Goal: Transaction & Acquisition: Purchase product/service

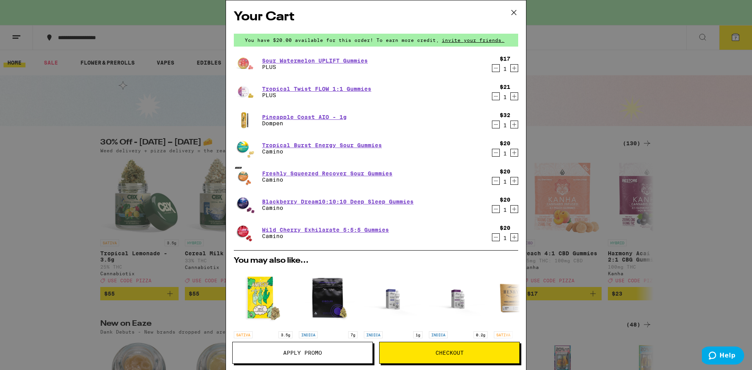
click at [433, 357] on button "Checkout" at bounding box center [449, 353] width 141 height 22
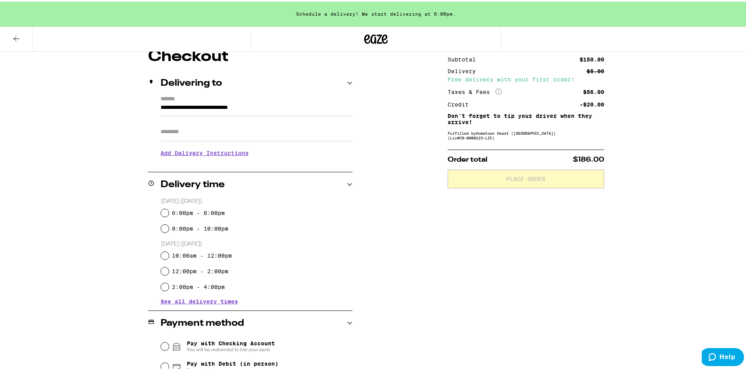
scroll to position [78, 0]
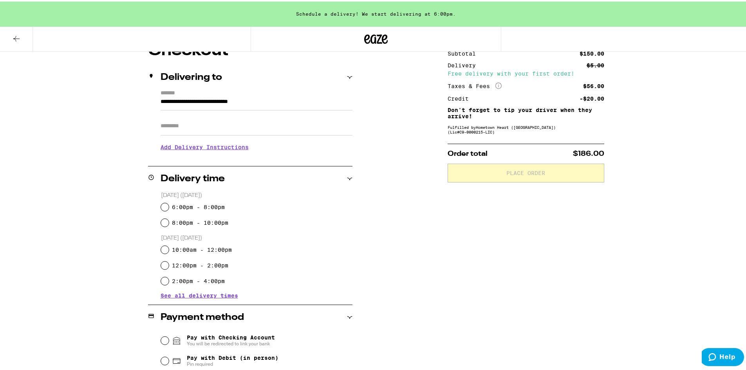
click at [187, 205] on label "6:00pm - 8:00pm" at bounding box center [198, 206] width 53 height 6
click at [169, 205] on input "6:00pm - 8:00pm" at bounding box center [165, 206] width 8 height 8
radio input "true"
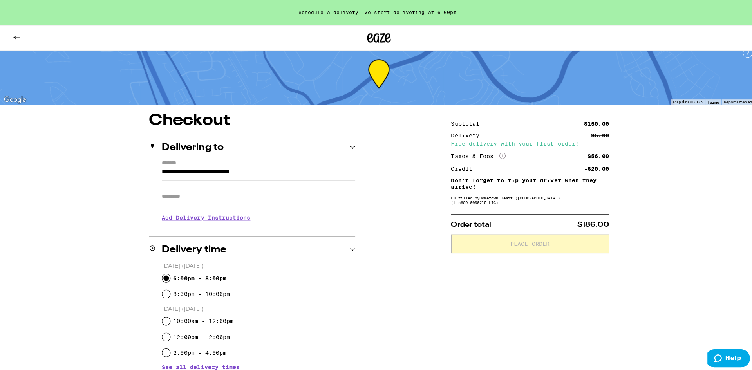
scroll to position [0, 0]
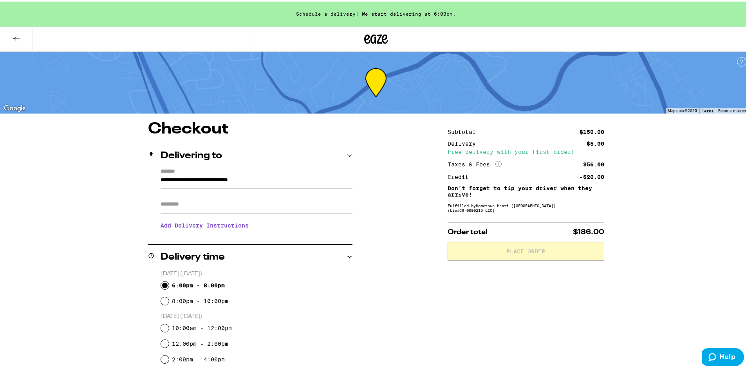
click at [13, 33] on icon at bounding box center [16, 37] width 9 height 9
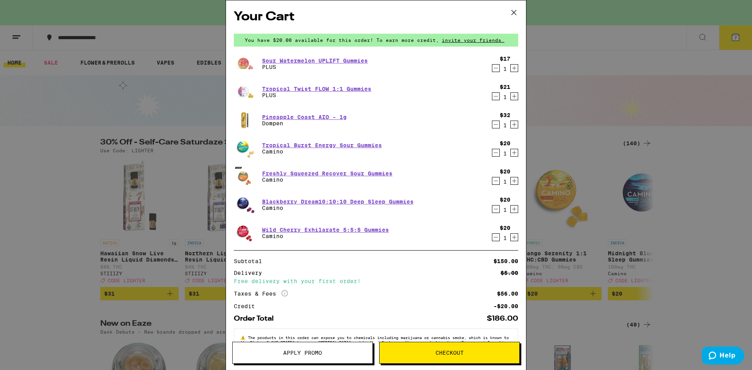
click at [492, 127] on icon "Decrement" at bounding box center [495, 124] width 7 height 9
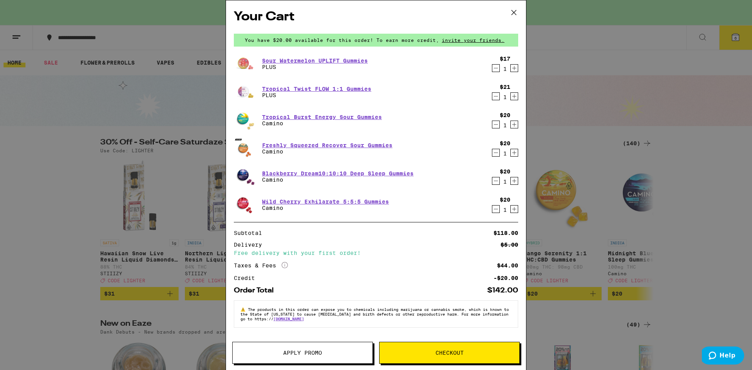
click at [496, 209] on icon "Decrement" at bounding box center [496, 209] width 4 height 0
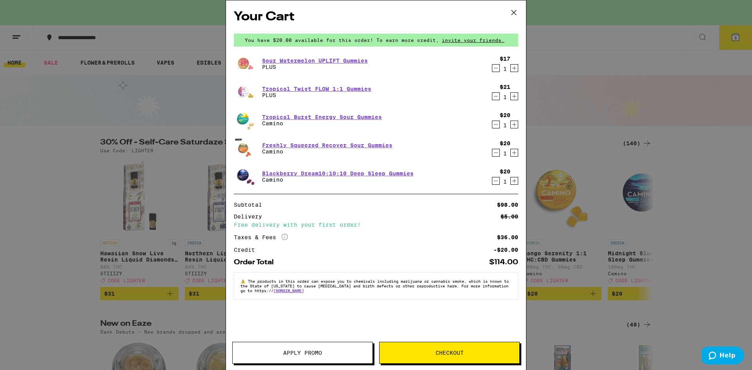
click at [496, 152] on icon "Decrement" at bounding box center [495, 152] width 7 height 9
